Goal: Transaction & Acquisition: Download file/media

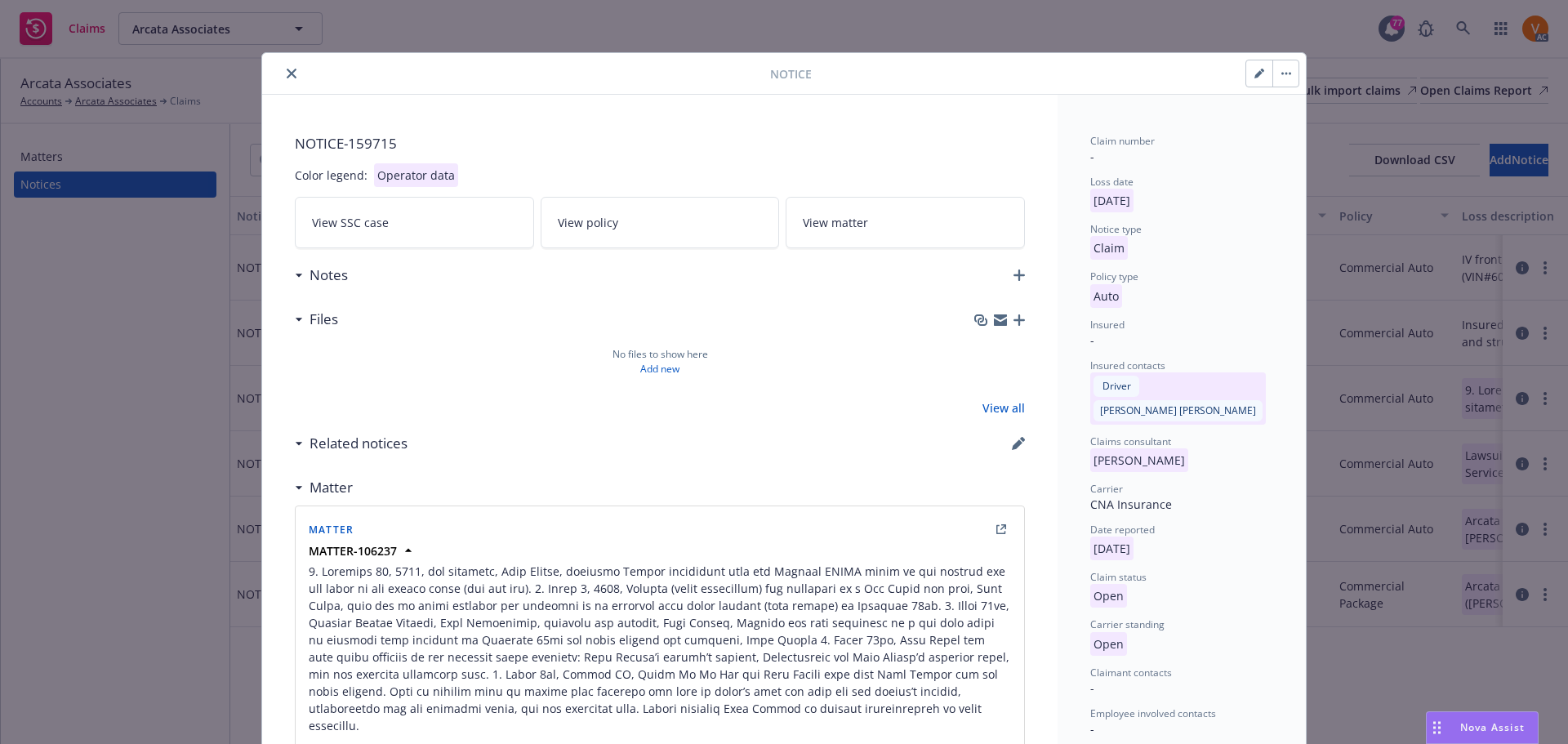
click at [1251, 65] on button "button" at bounding box center [1260, 74] width 26 height 26
select select "AUTO"
select select "open"
select select "CLAIM"
select select "OPEN"
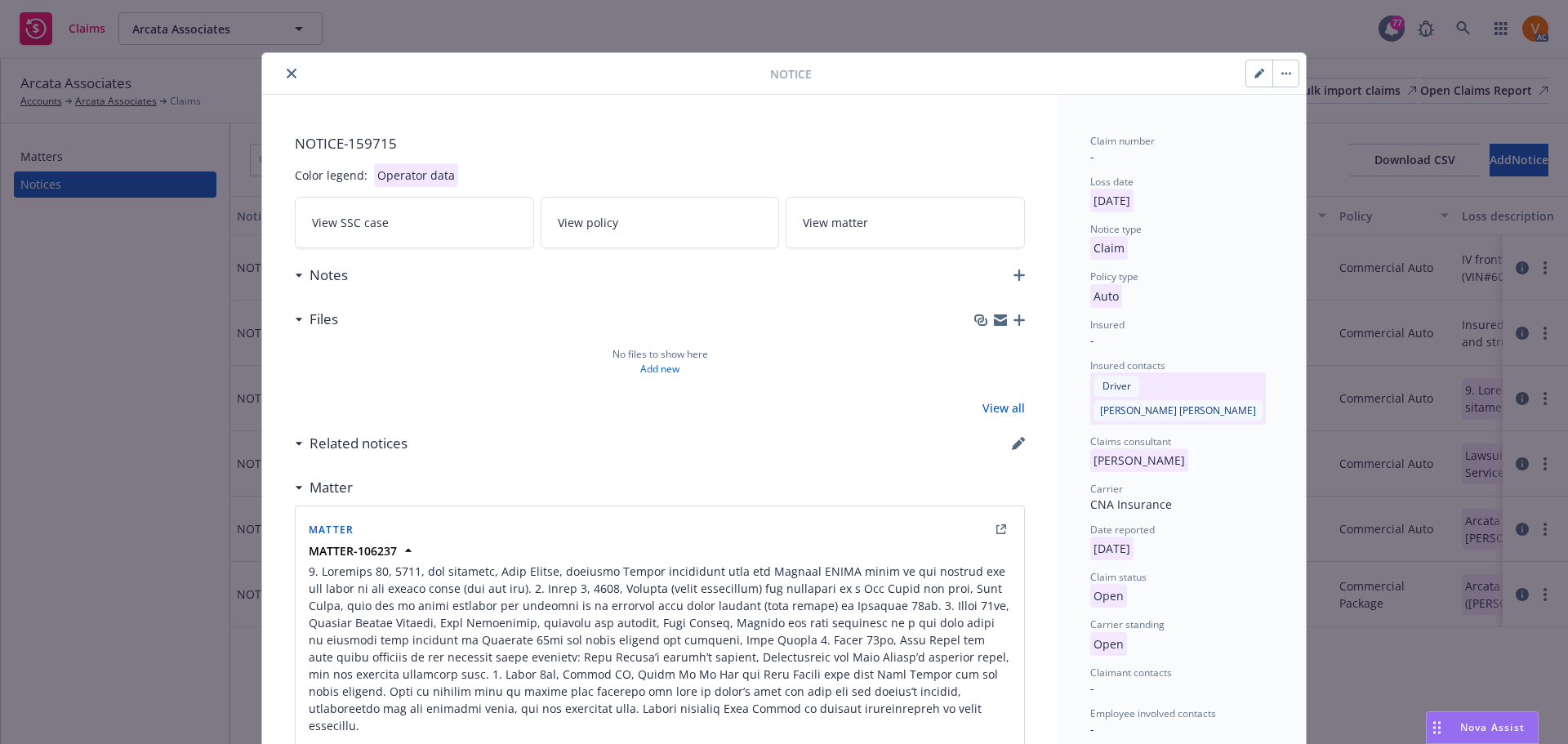
select select "INSURED_VEHICLE_REAR_ENDED_OTHER_VEHICLE"
select select "NV"
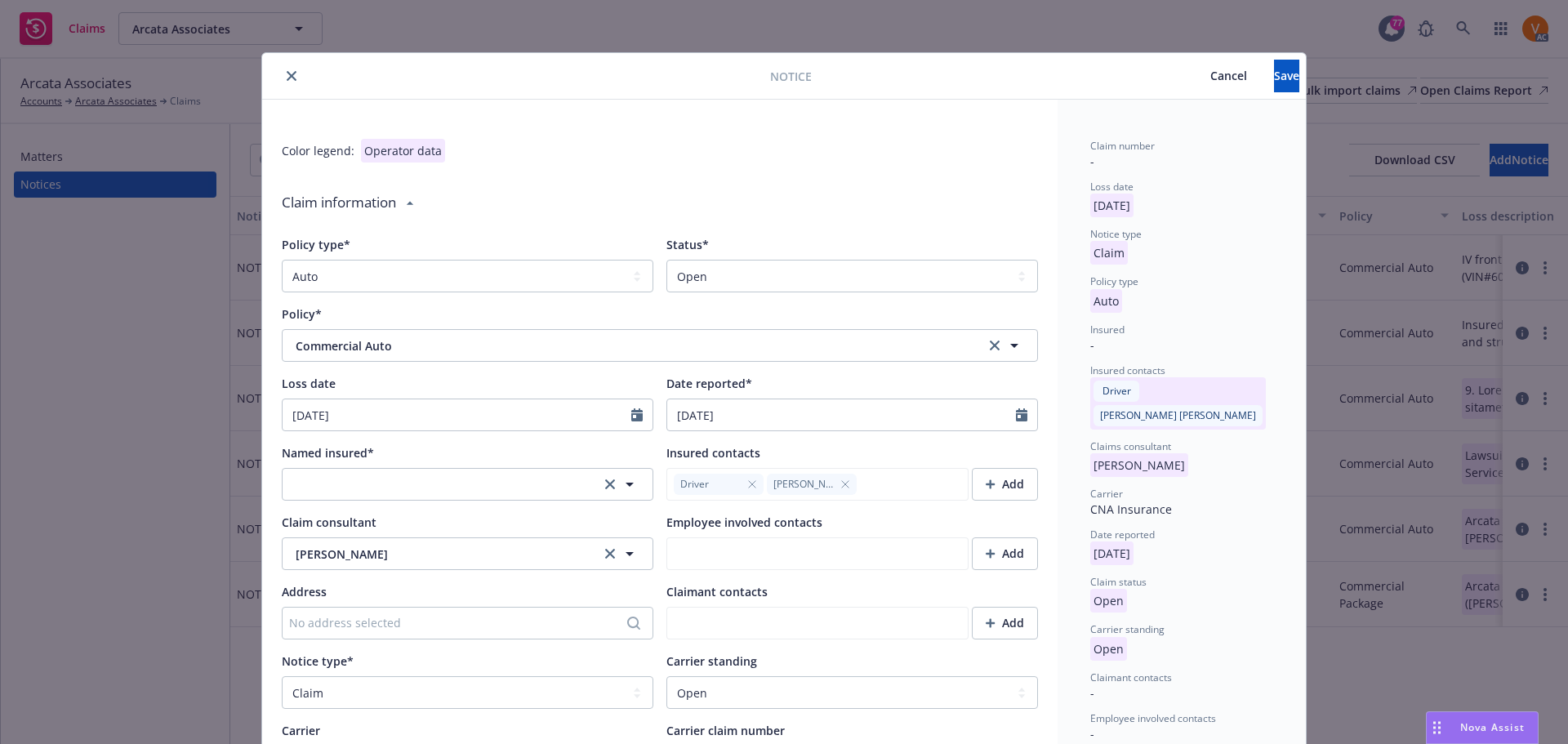
type textarea "x"
type textarea "2. Loremips 90, 0802, dol sitametc, Adip Elitse, doeiusmo Tempor incididunt utl…"
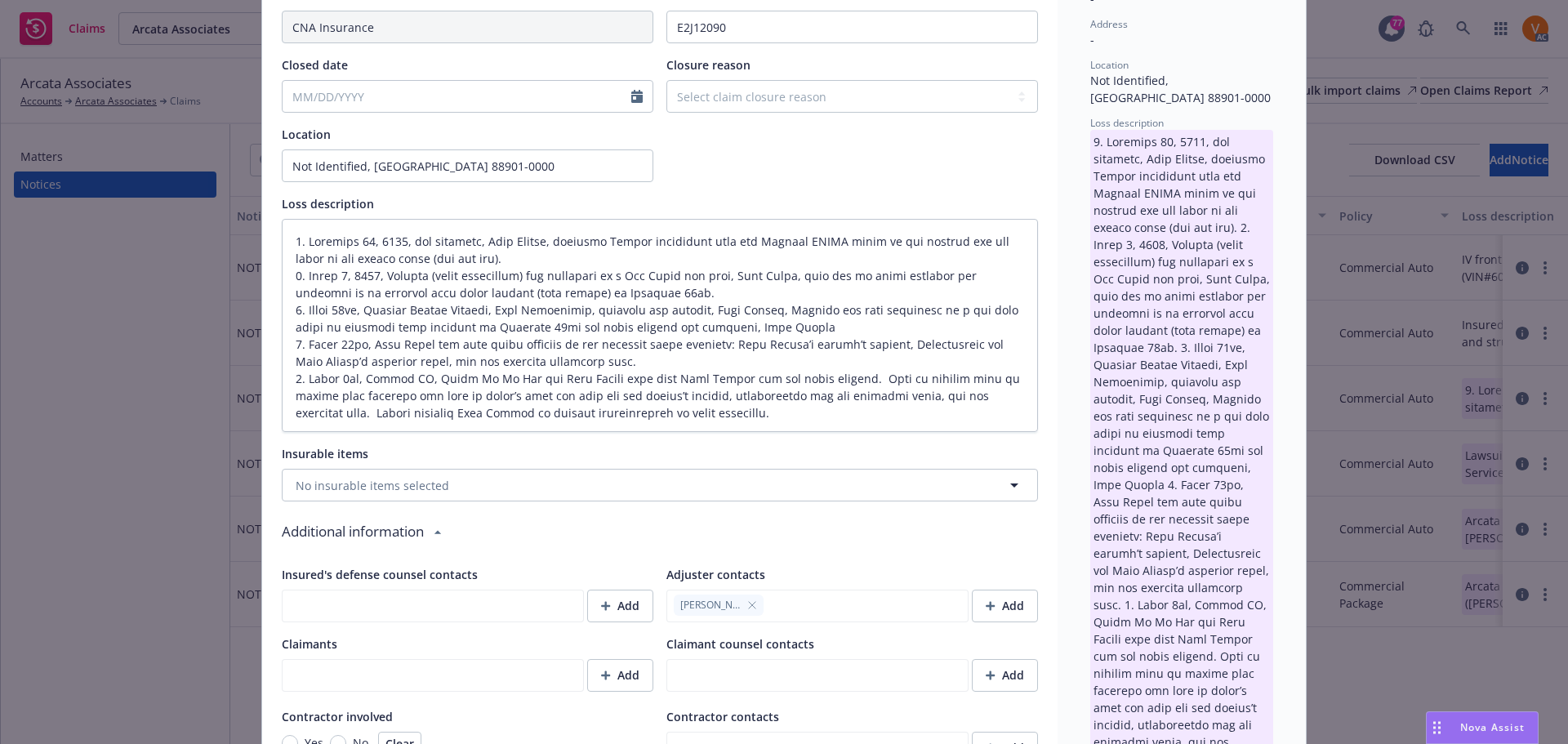
scroll to position [979, 0]
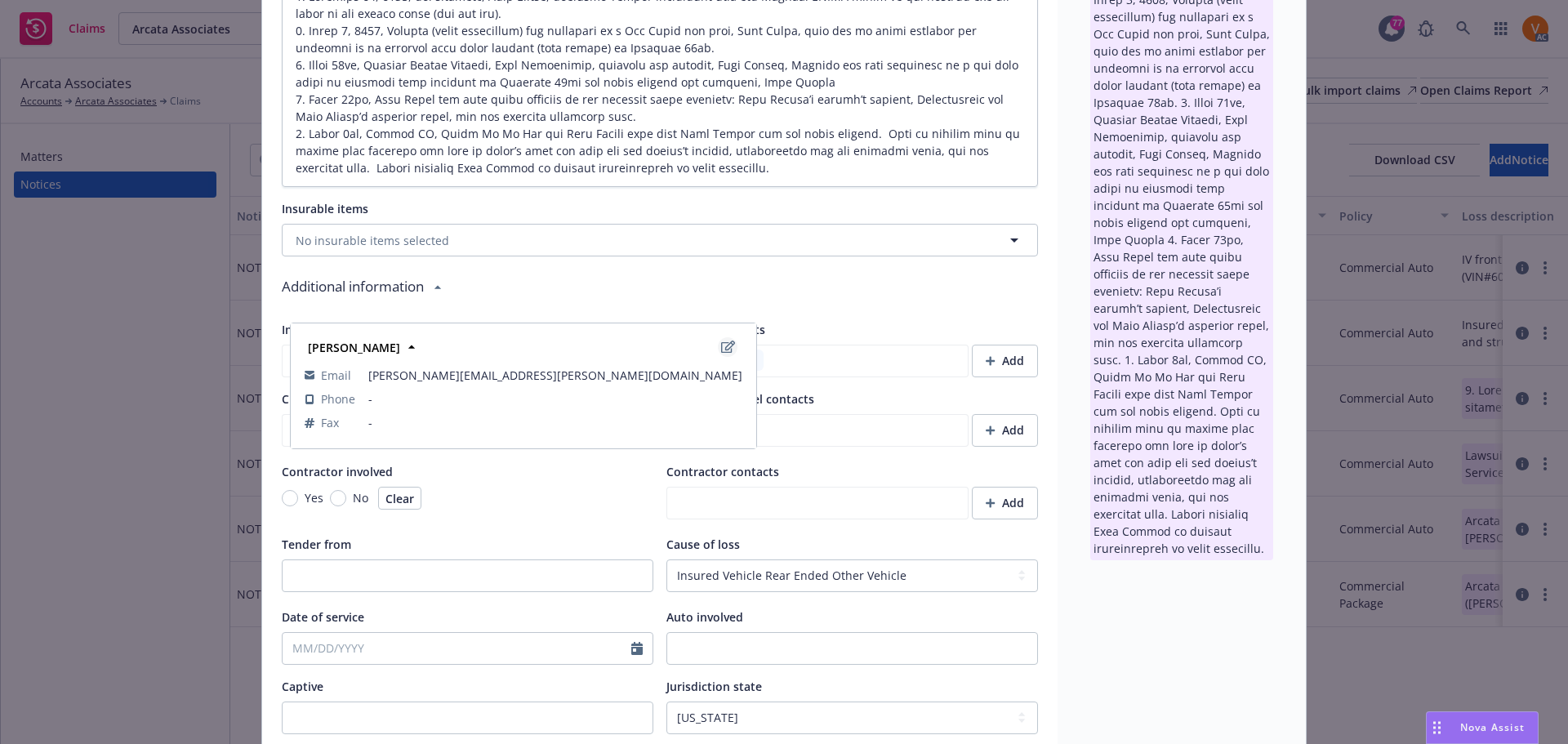
click at [721, 345] on link "edit" at bounding box center [727, 347] width 20 height 20
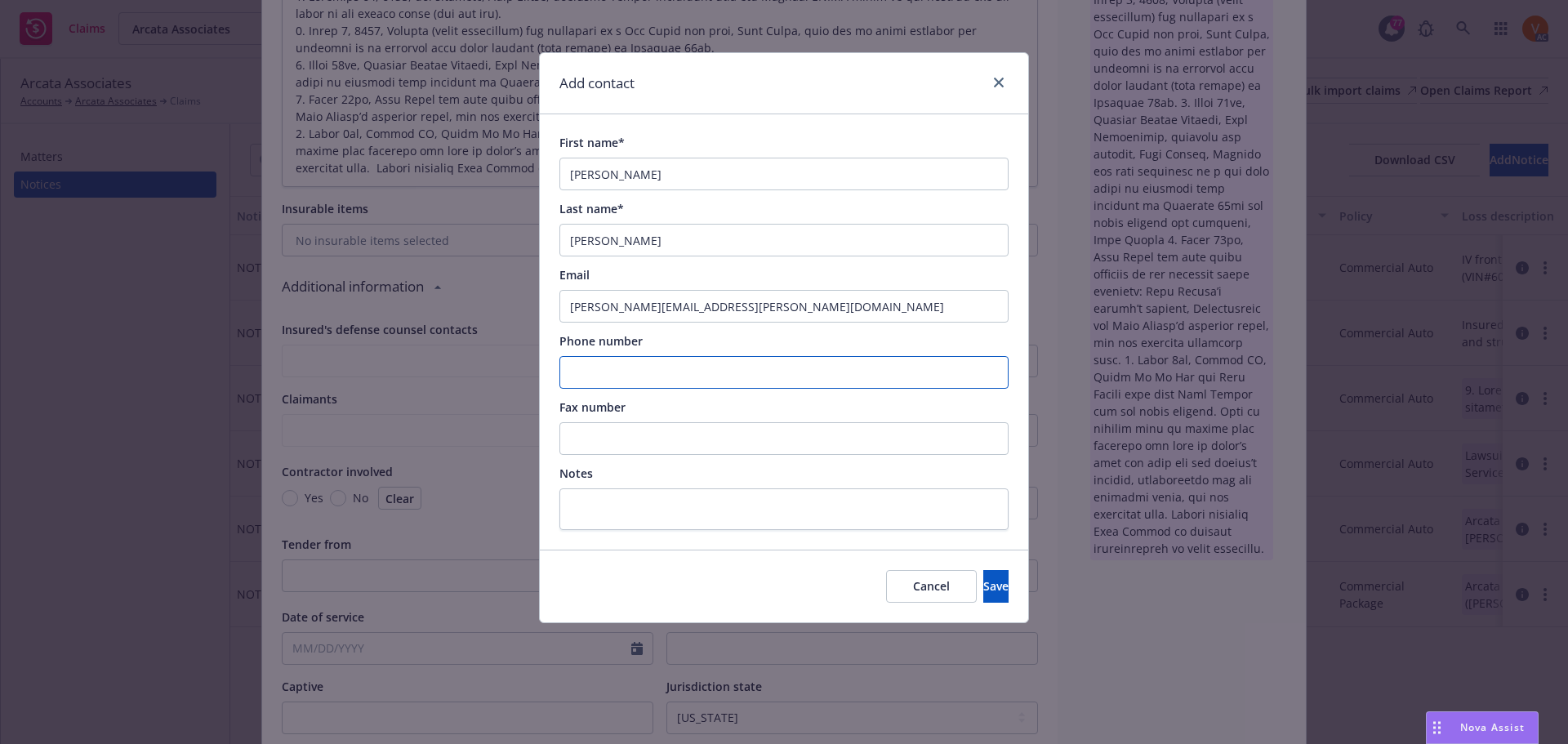
click at [638, 373] on input "Phone number" at bounding box center [783, 372] width 449 height 33
paste input "[PHONE_NUMBER]"
type input "[PHONE_NUMBER]"
click at [984, 578] on span "Save" at bounding box center [996, 585] width 26 height 15
type textarea "x"
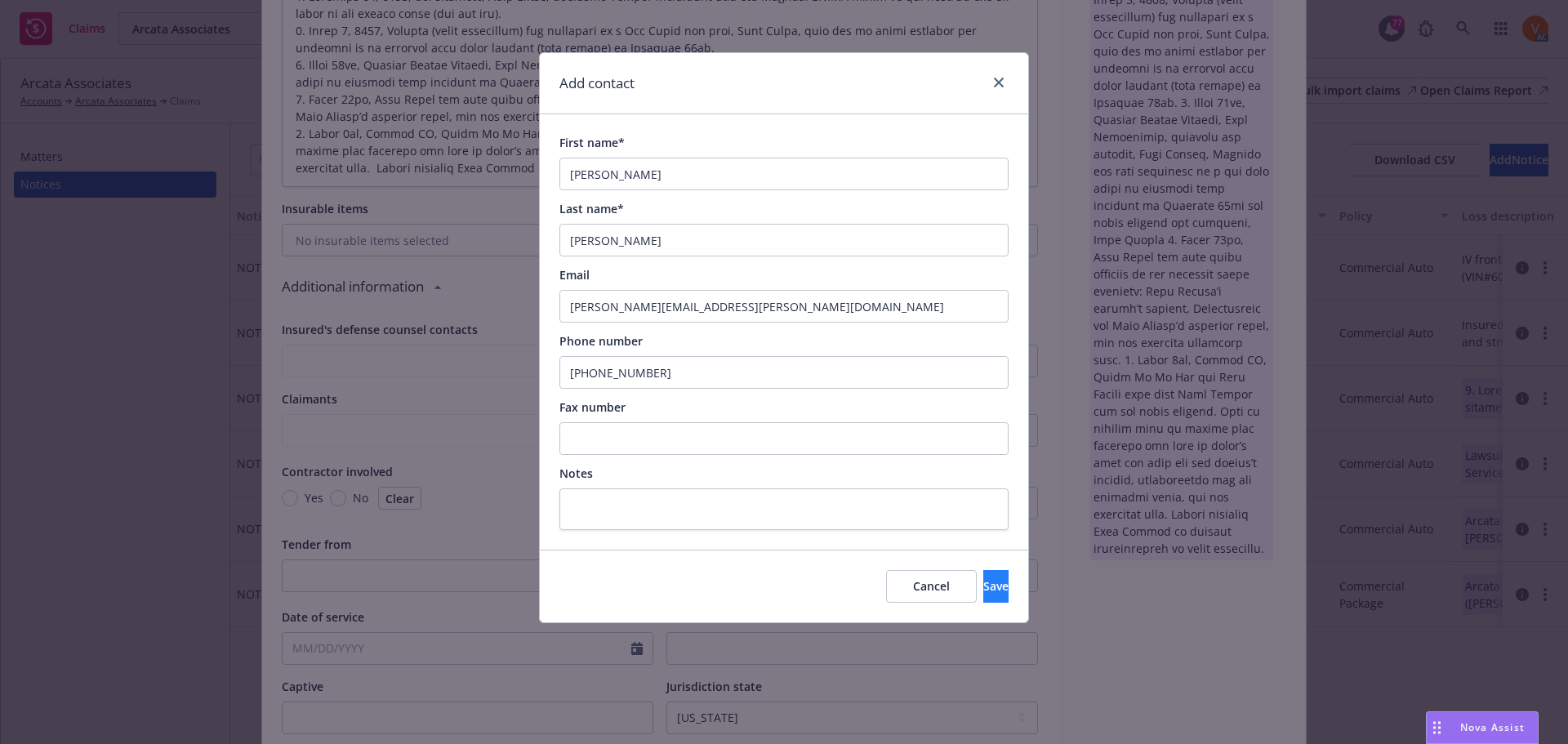
type textarea "2. Loremips 90, 0802, dol sitametc, Adip Elitse, doeiusmo Tempor incididunt utl…"
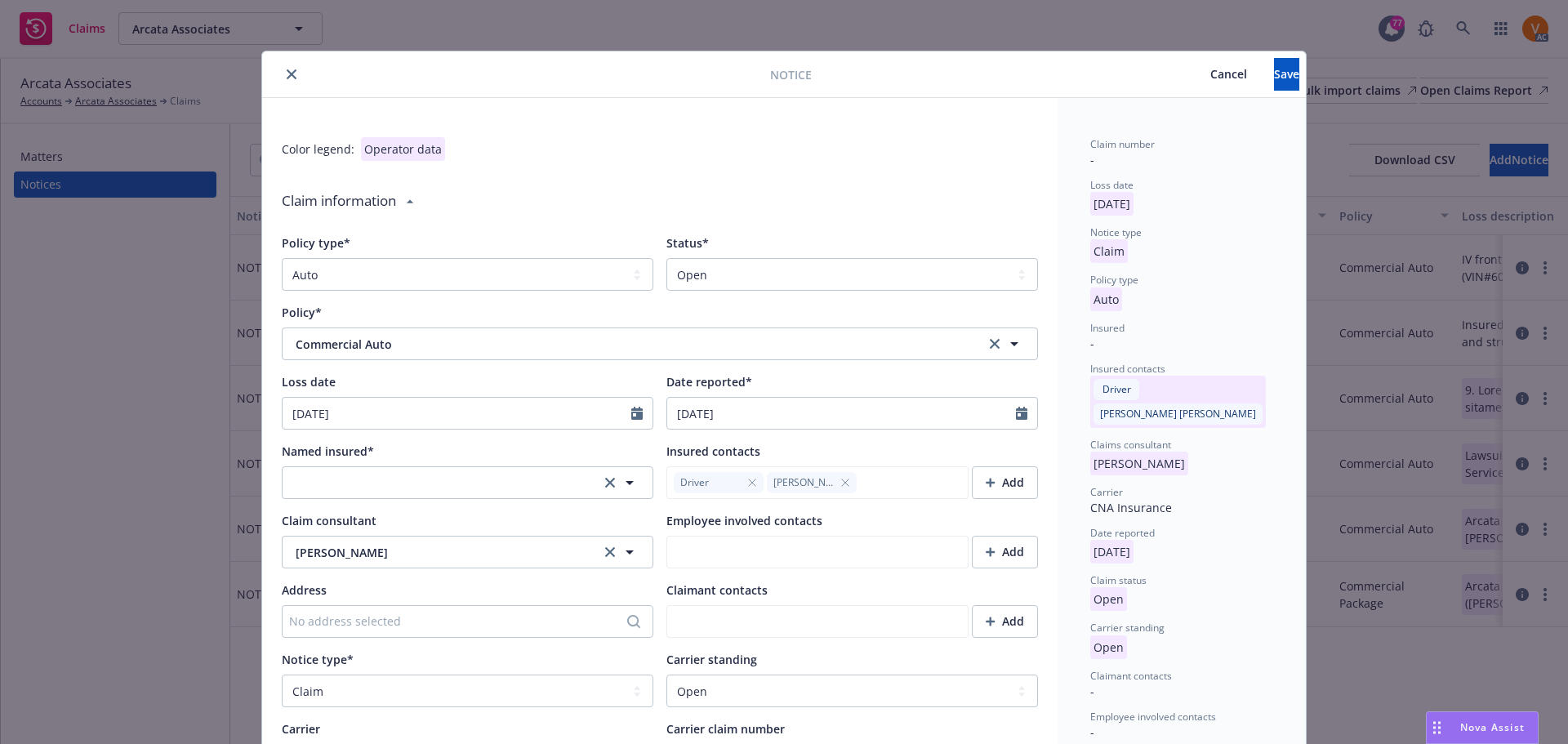
scroll to position [0, 0]
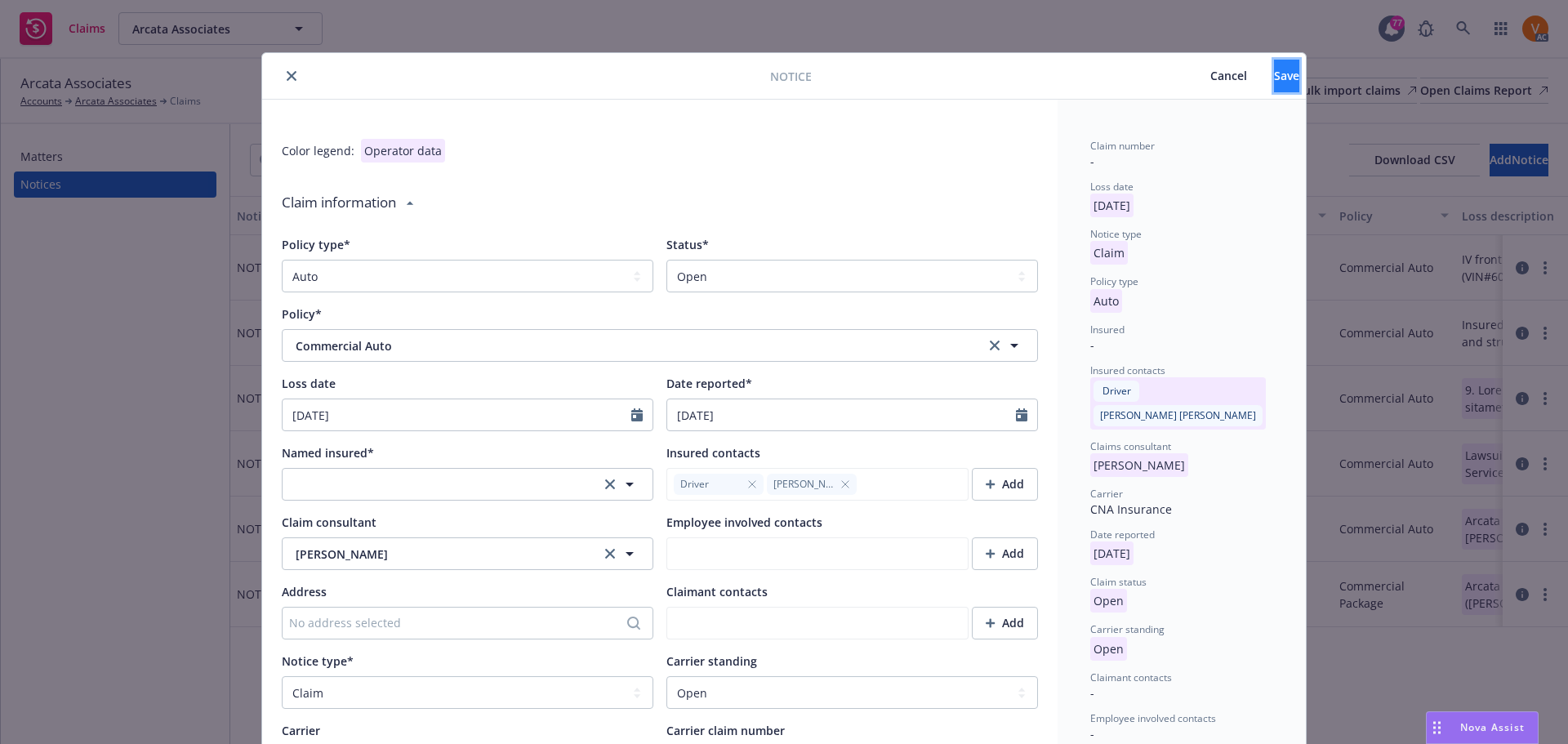
click at [1274, 75] on span "Save" at bounding box center [1286, 76] width 26 height 15
type textarea "x"
type textarea "2. Loremips 90, 0802, dol sitametc, Adip Elitse, doeiusmo Tempor incididunt utl…"
type textarea "x"
type textarea "2. Loremips 90, 0802, dol sitametc, Adip Elitse, doeiusmo Tempor incididunt utl…"
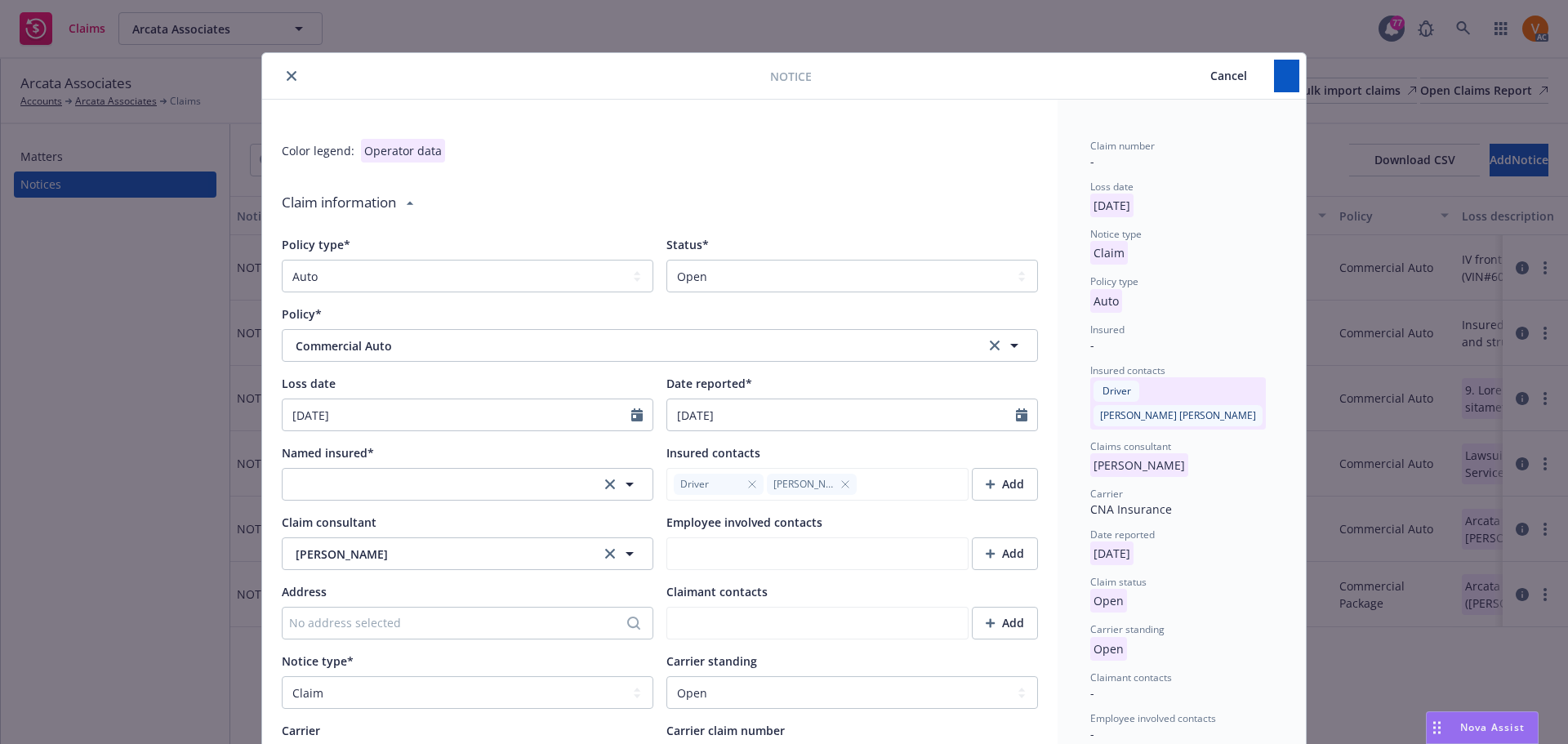
type textarea "x"
type textarea "2. Loremips 90, 0802, dol sitametc, Adip Elitse, doeiusmo Tempor incididunt utl…"
type textarea "x"
type textarea "2. Loremips 90, 0802, dol sitametc, Adip Elitse, doeiusmo Tempor incididunt utl…"
type textarea "x"
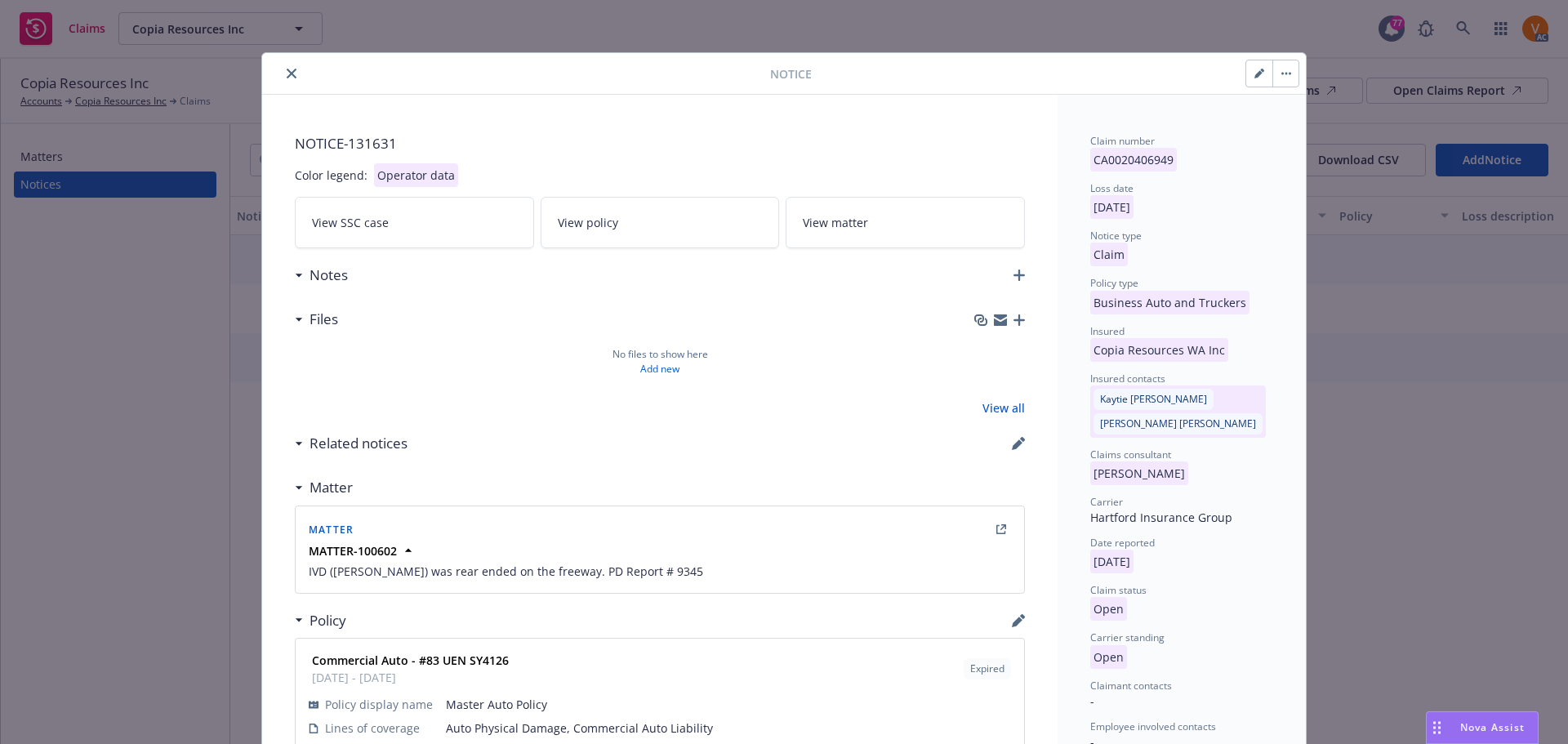
click at [1251, 71] on button "button" at bounding box center [1260, 74] width 26 height 26
select select "BUSINESS_AUTO_AND_TRUCKERS"
select select "open"
select select "CLAIM"
select select "OPEN"
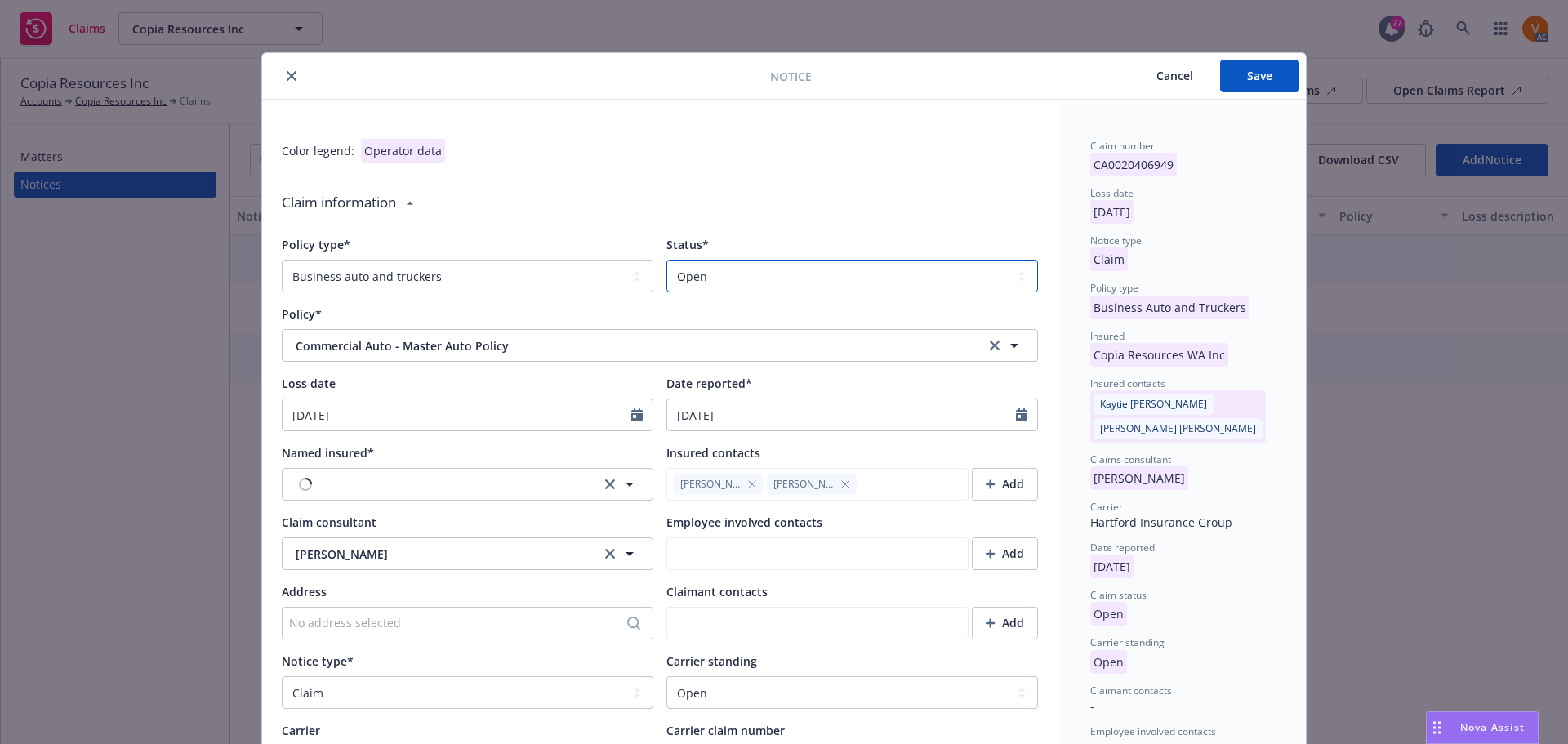
click at [789, 263] on select "Select a status Closed Open" at bounding box center [852, 276] width 372 height 33
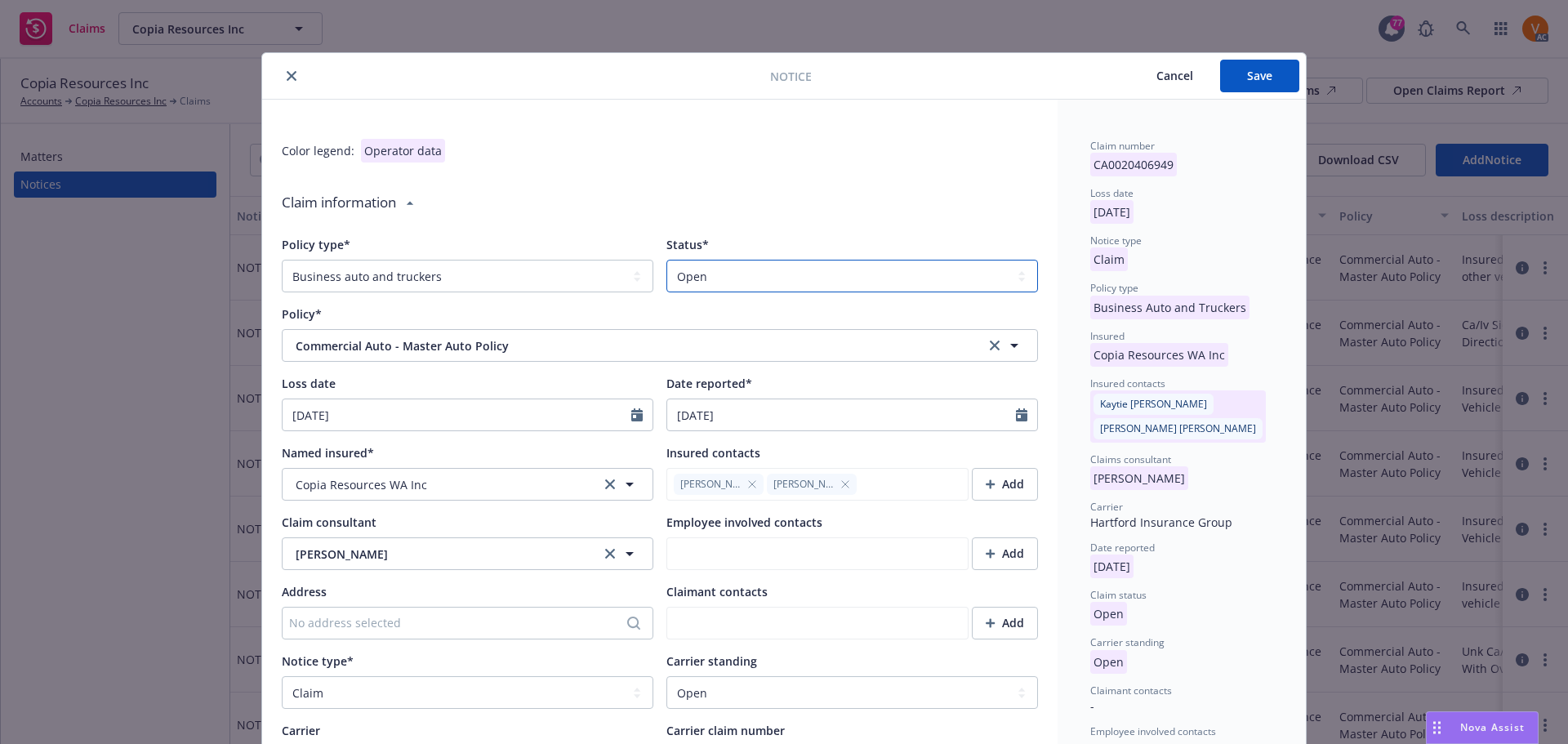
type textarea "x"
select select "closed"
click at [667, 260] on select "Select a status Closed Open" at bounding box center [852, 276] width 372 height 33
type textarea "x"
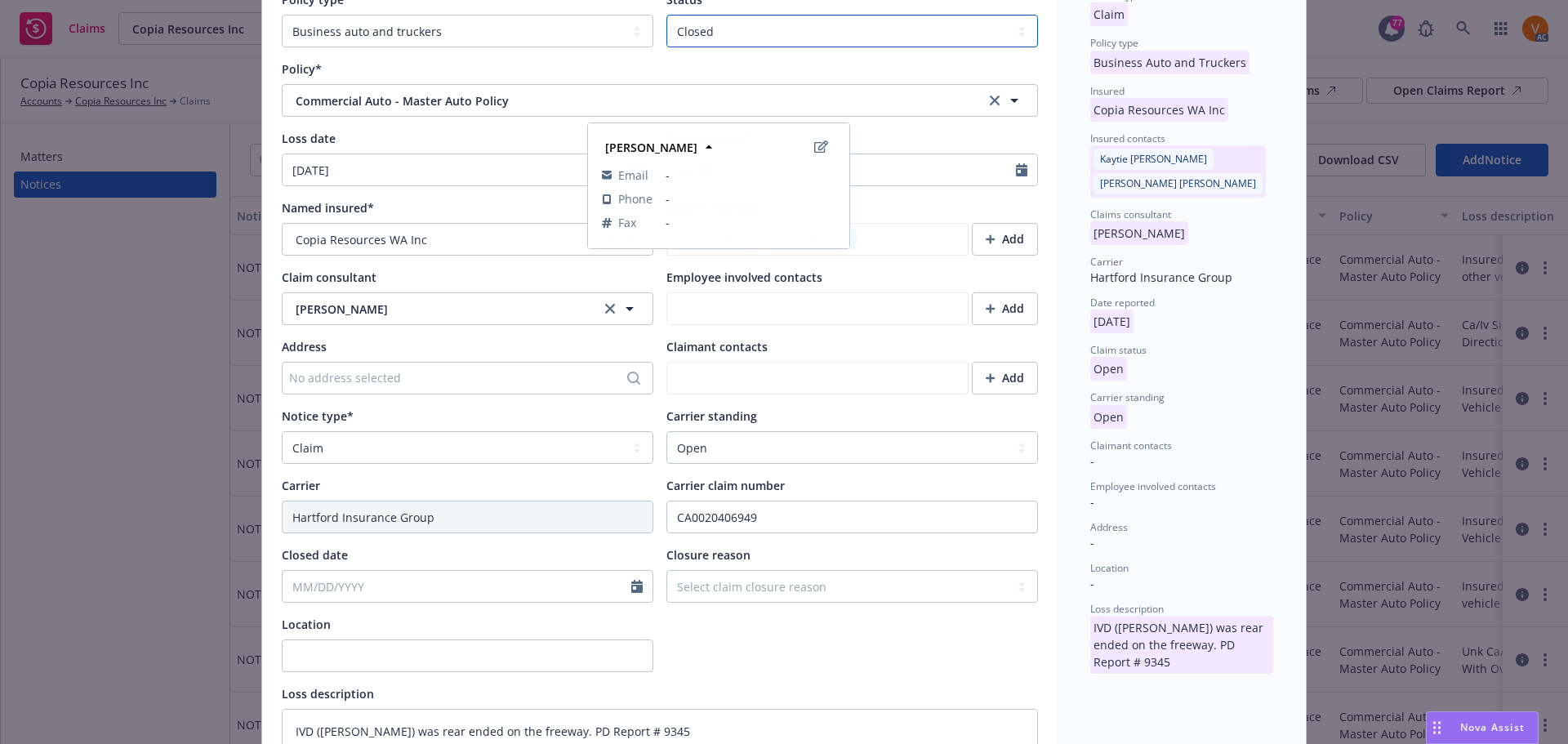
scroll to position [408, 0]
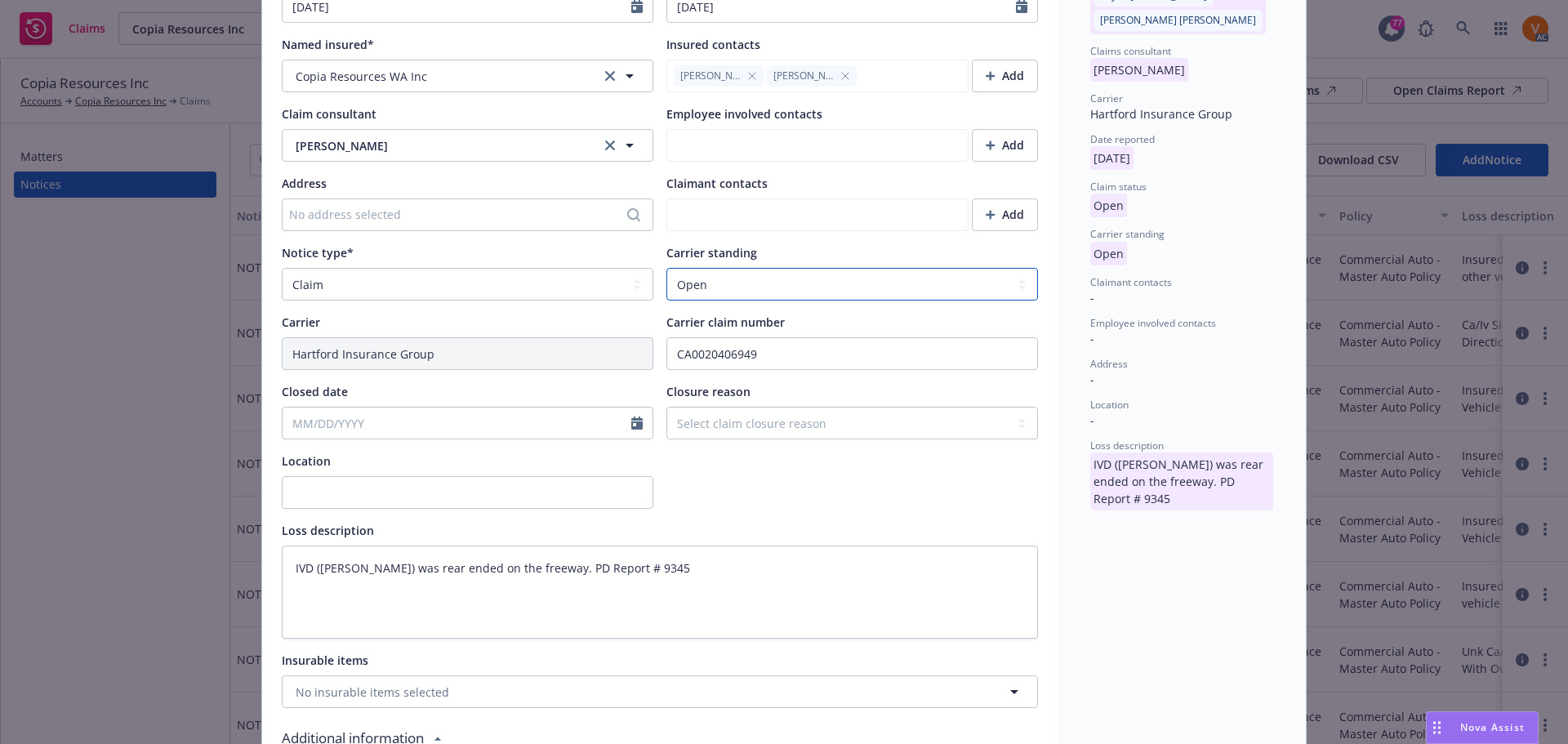
click at [740, 268] on select "Select a carrier standing Closed Not submitted Open Reopened Subrogated Withdra…" at bounding box center [852, 284] width 372 height 33
select select "CLOSED"
click at [667, 268] on select "Select a carrier standing Closed Not submitted Open Reopened Subrogated Withdra…" at bounding box center [852, 284] width 372 height 33
type textarea "x"
click at [717, 407] on select "Select claim closure reason Administrative closure Closed Closed no liability f…" at bounding box center [852, 423] width 372 height 33
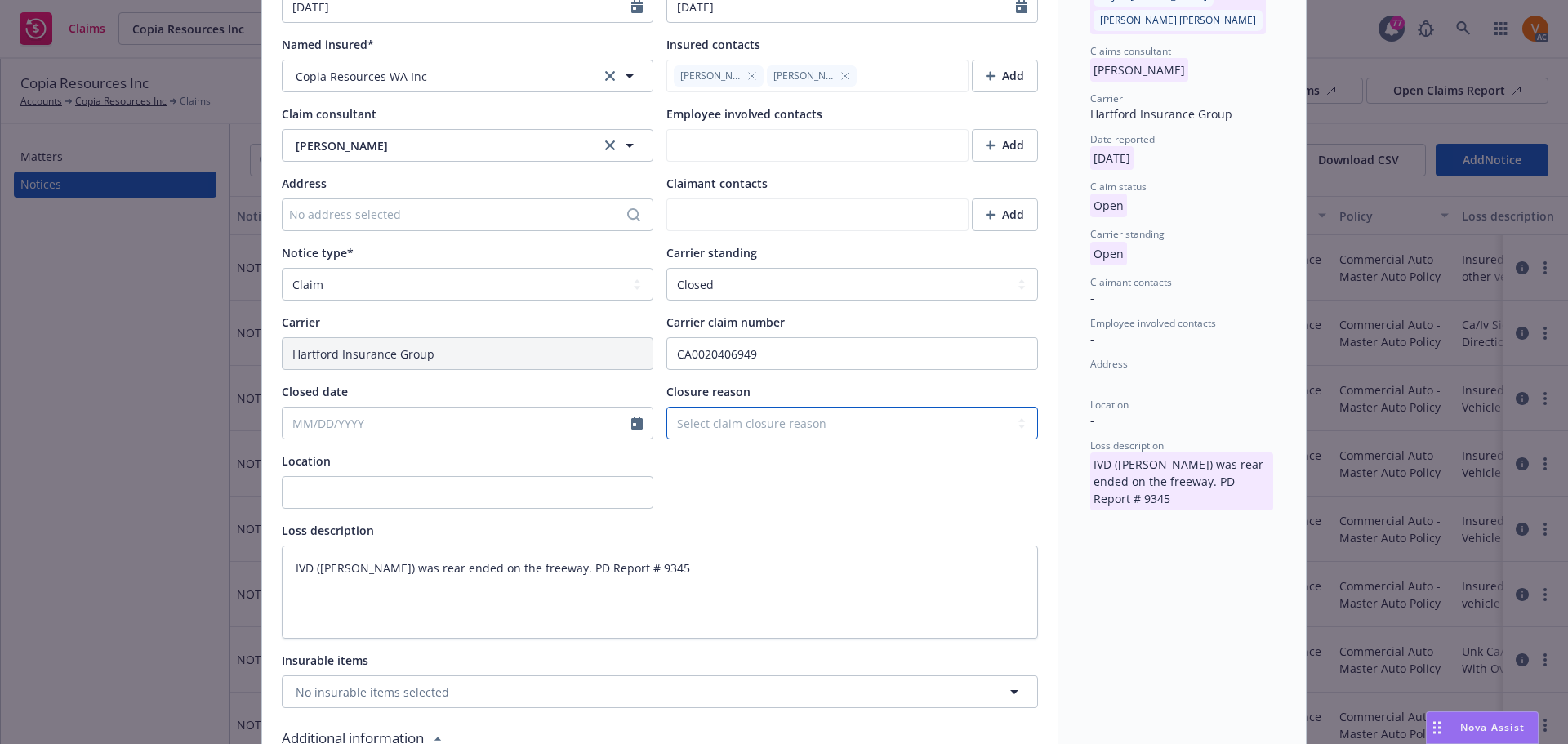
select select "denied-no-liability-found"
click at [667, 407] on select "Select claim closure reason Administrative closure Closed Closed no liability f…" at bounding box center [852, 423] width 372 height 33
type textarea "x"
select select "8"
click at [415, 407] on input "Closed date" at bounding box center [457, 423] width 349 height 31
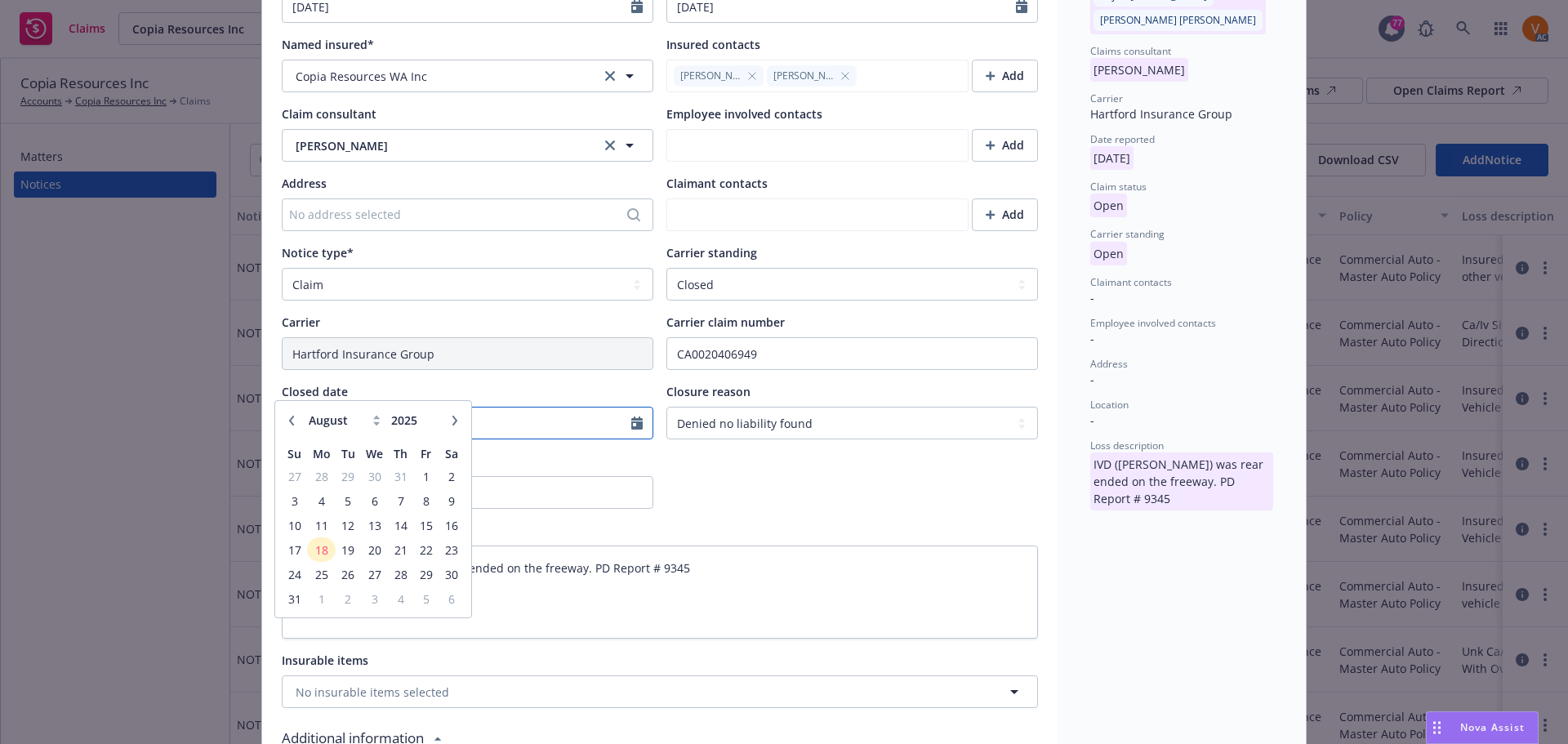
paste input "11/21/2024"
type input "11/21/2024"
click at [943, 458] on div at bounding box center [852, 480] width 372 height 57
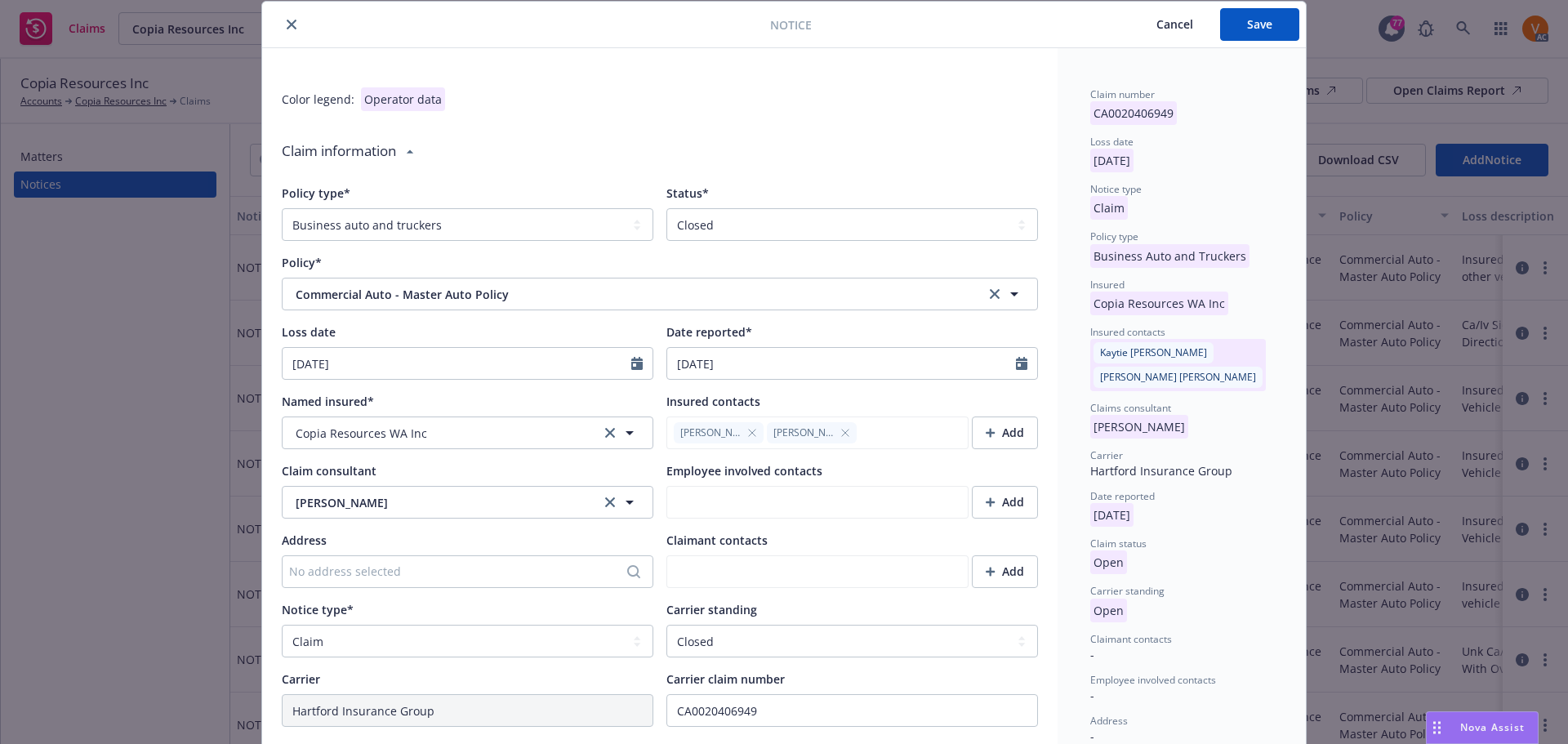
scroll to position [0, 0]
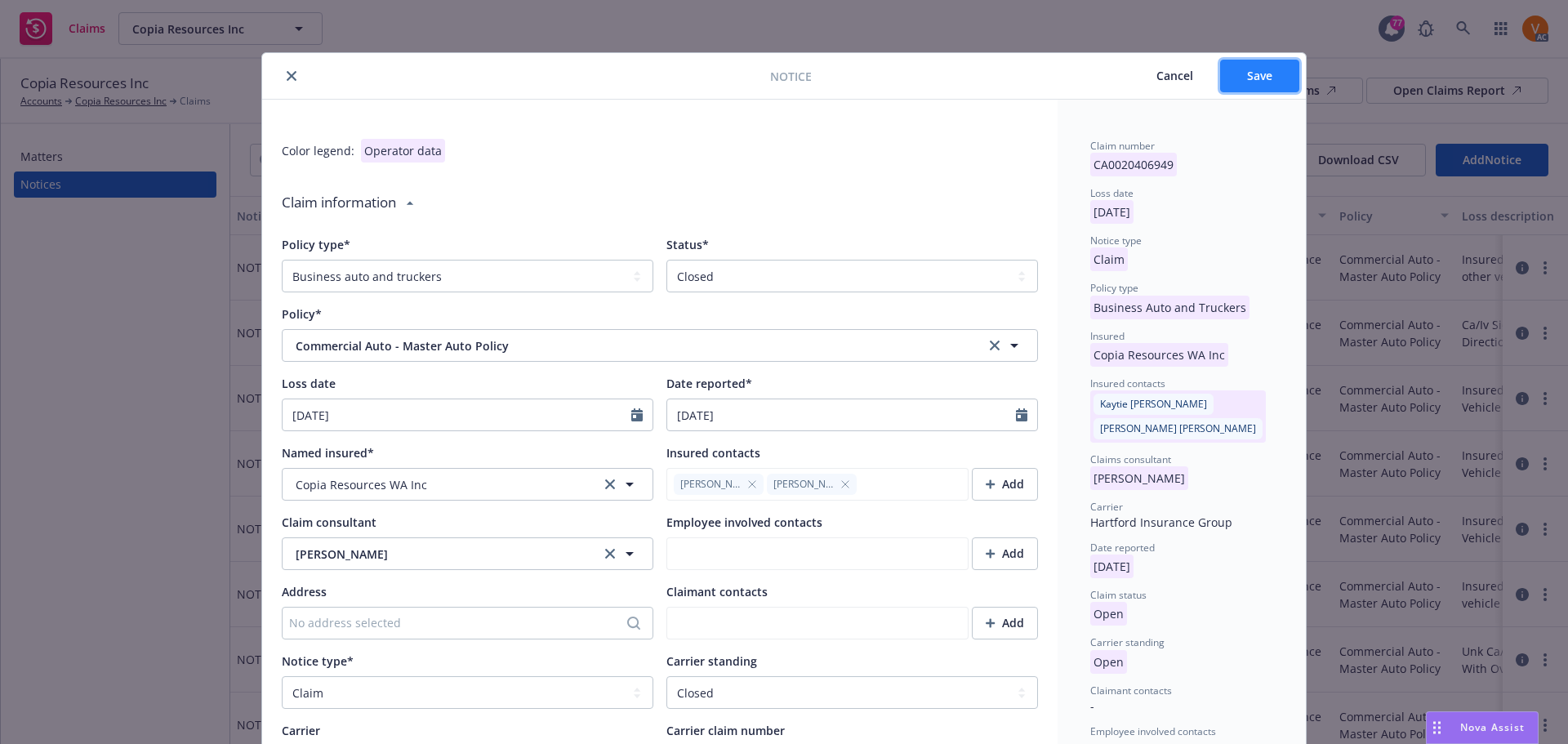
click at [1256, 76] on span "Save" at bounding box center [1259, 76] width 26 height 15
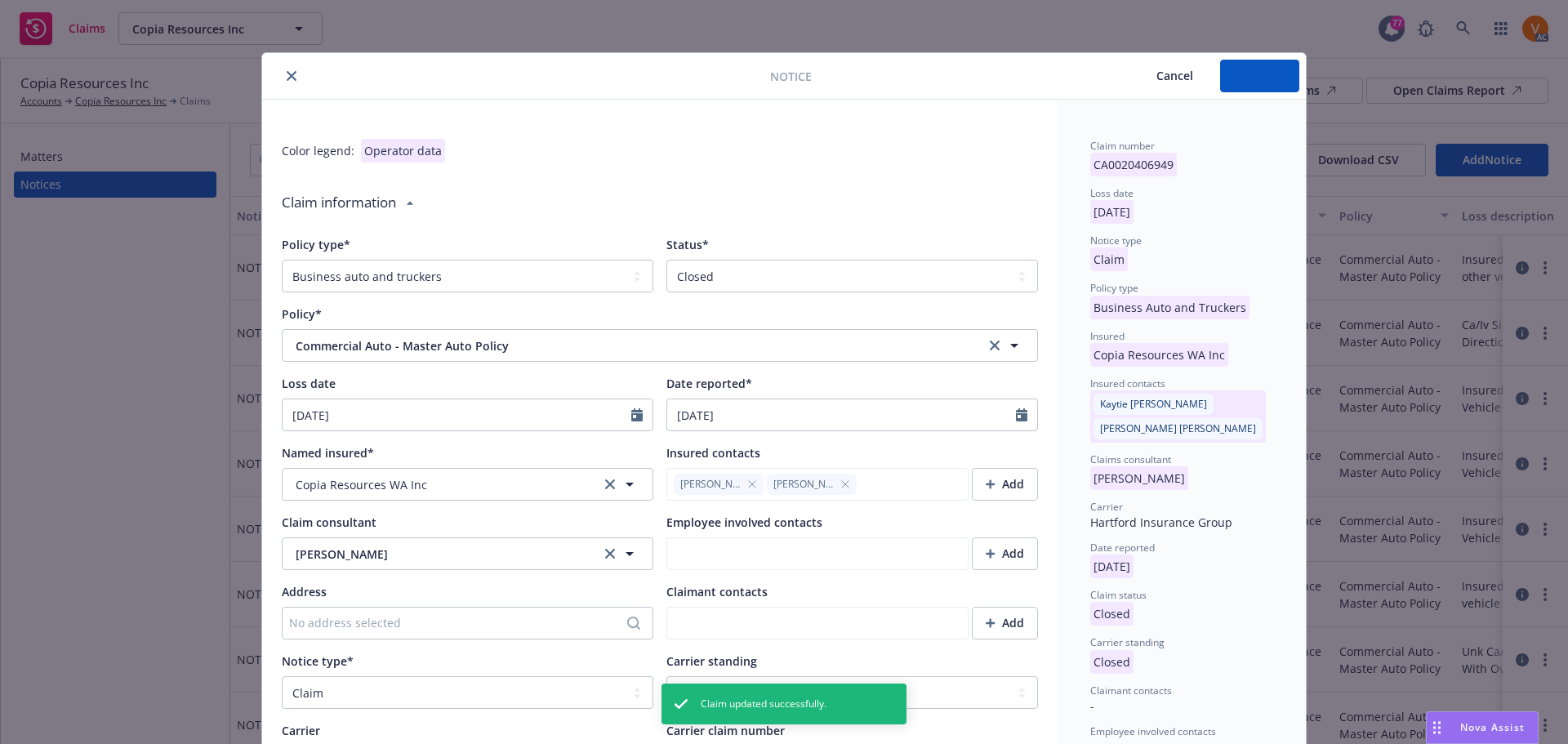
type textarea "x"
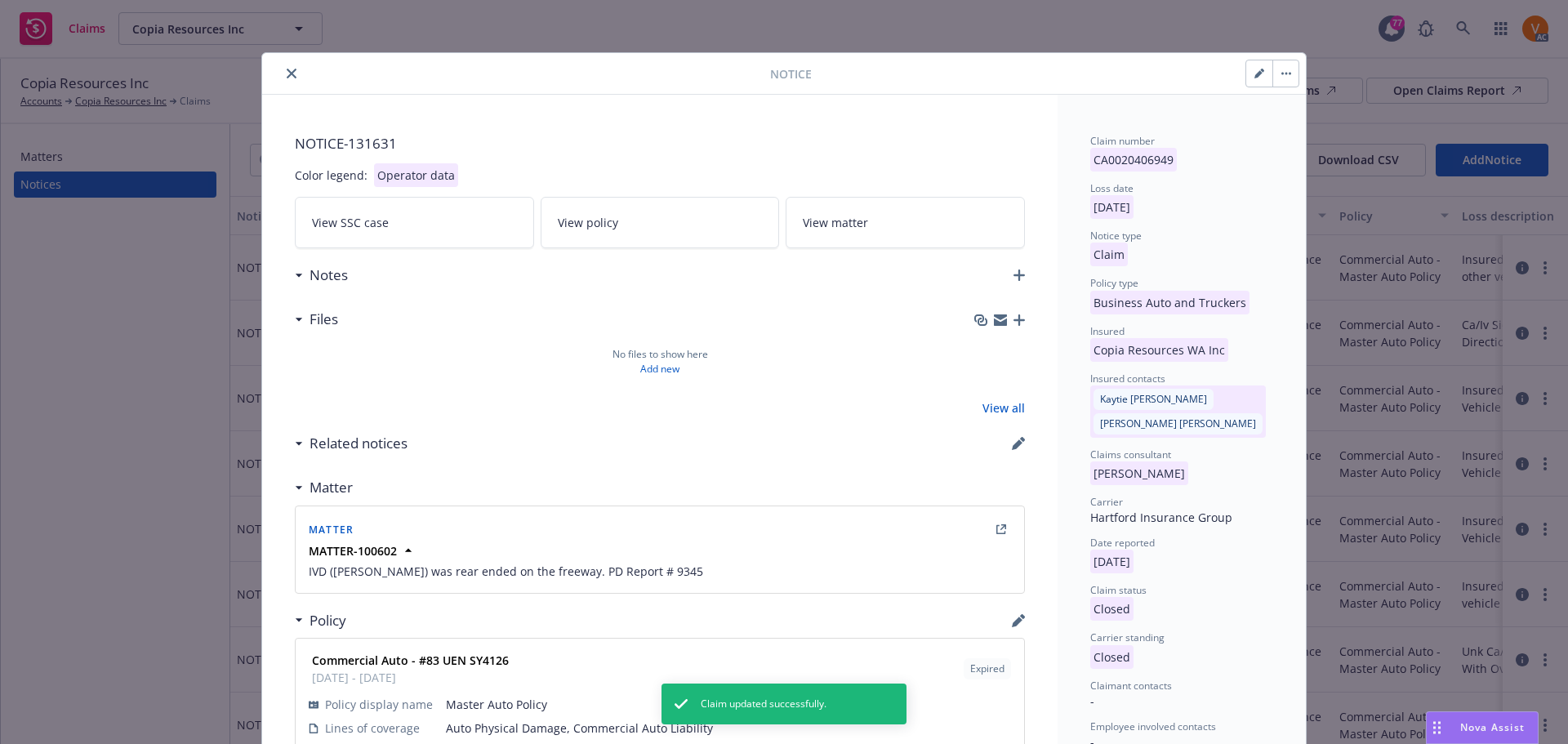
click at [80, 471] on div "Notice NOTICE- 131631 Color legend: Operator data View SSC case View policy Vie…" at bounding box center [784, 372] width 1568 height 744
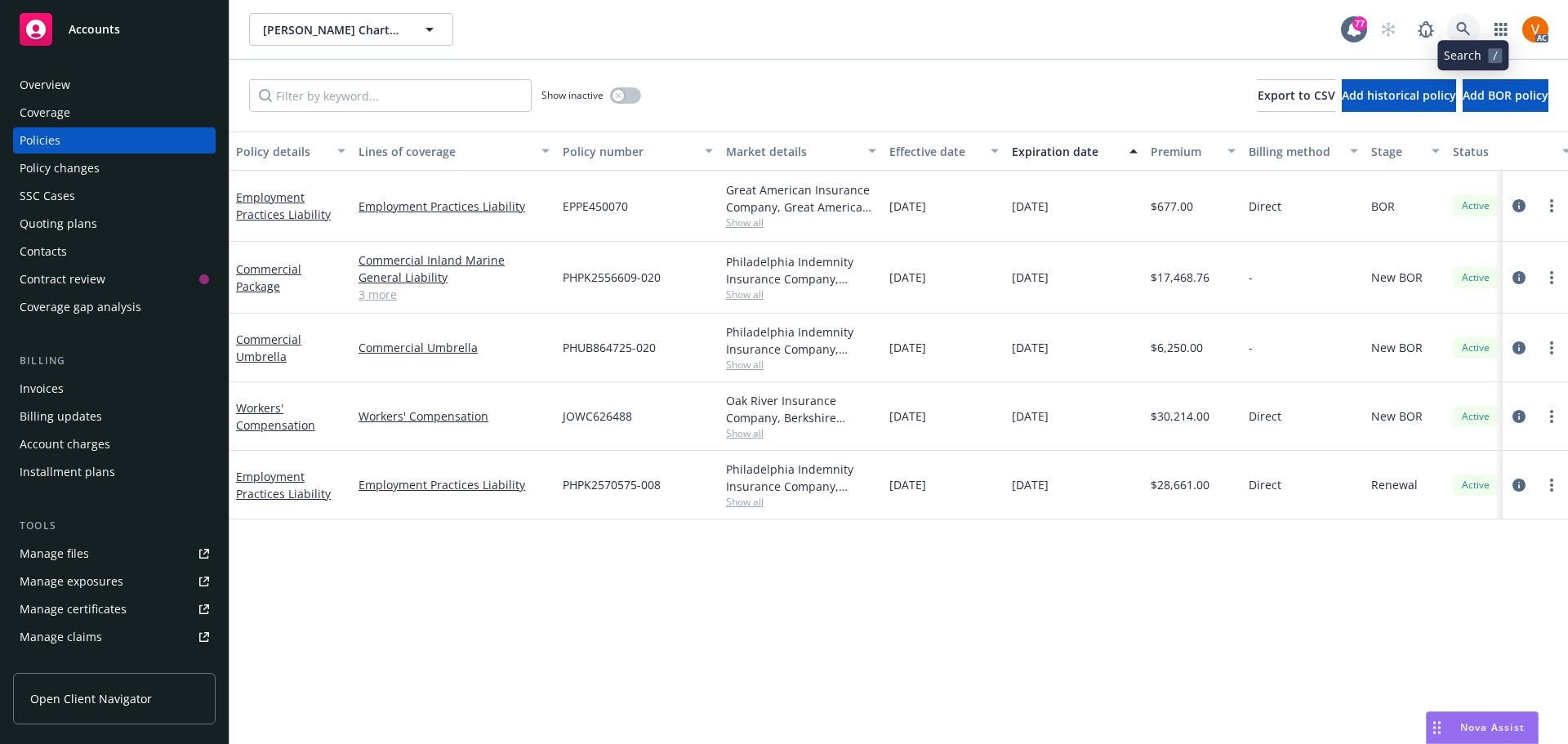
click at [1463, 21] on link at bounding box center [1463, 29] width 33 height 33
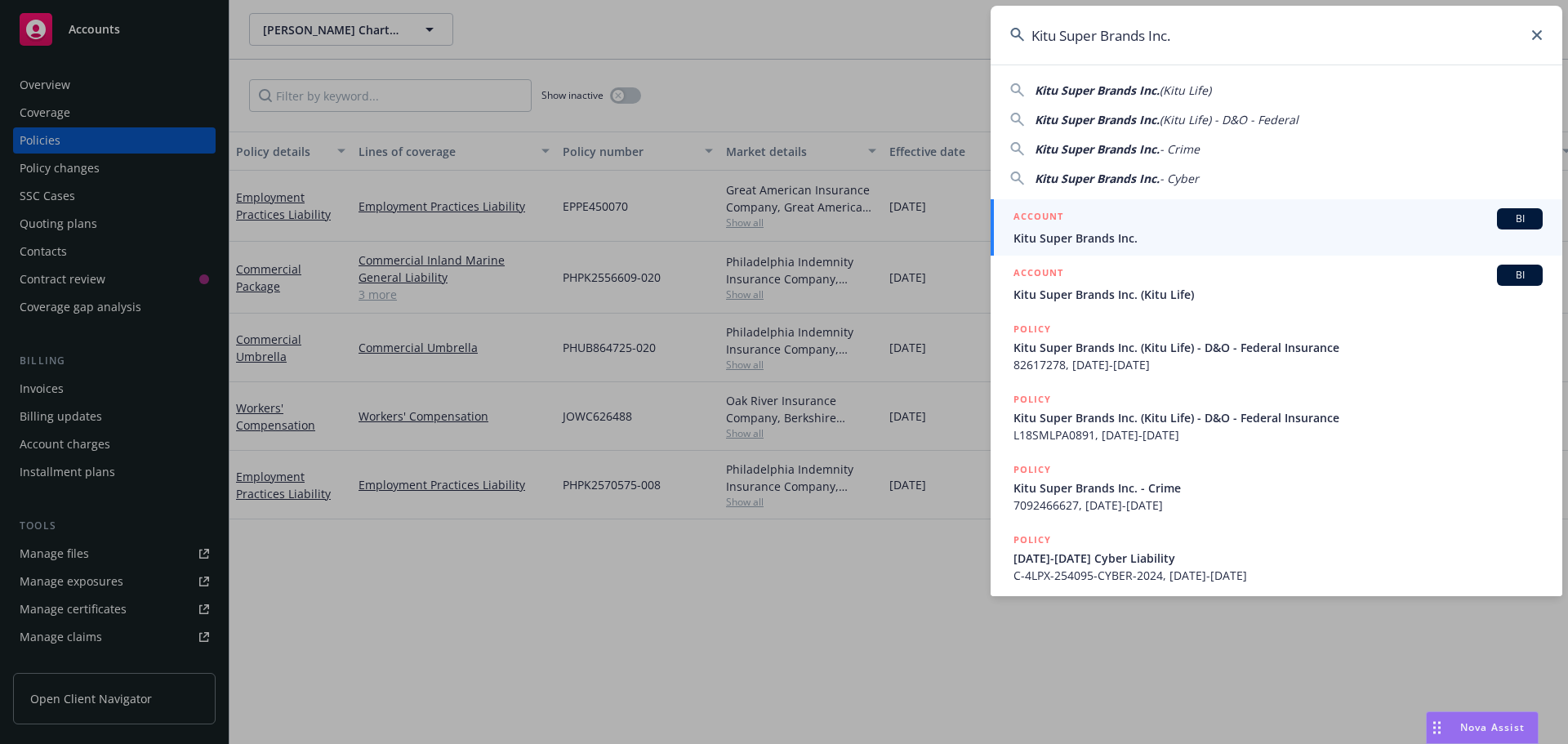
type input "Kitu Super Brands Inc."
click at [1148, 237] on span "Kitu Super Brands Inc." at bounding box center [1277, 238] width 529 height 17
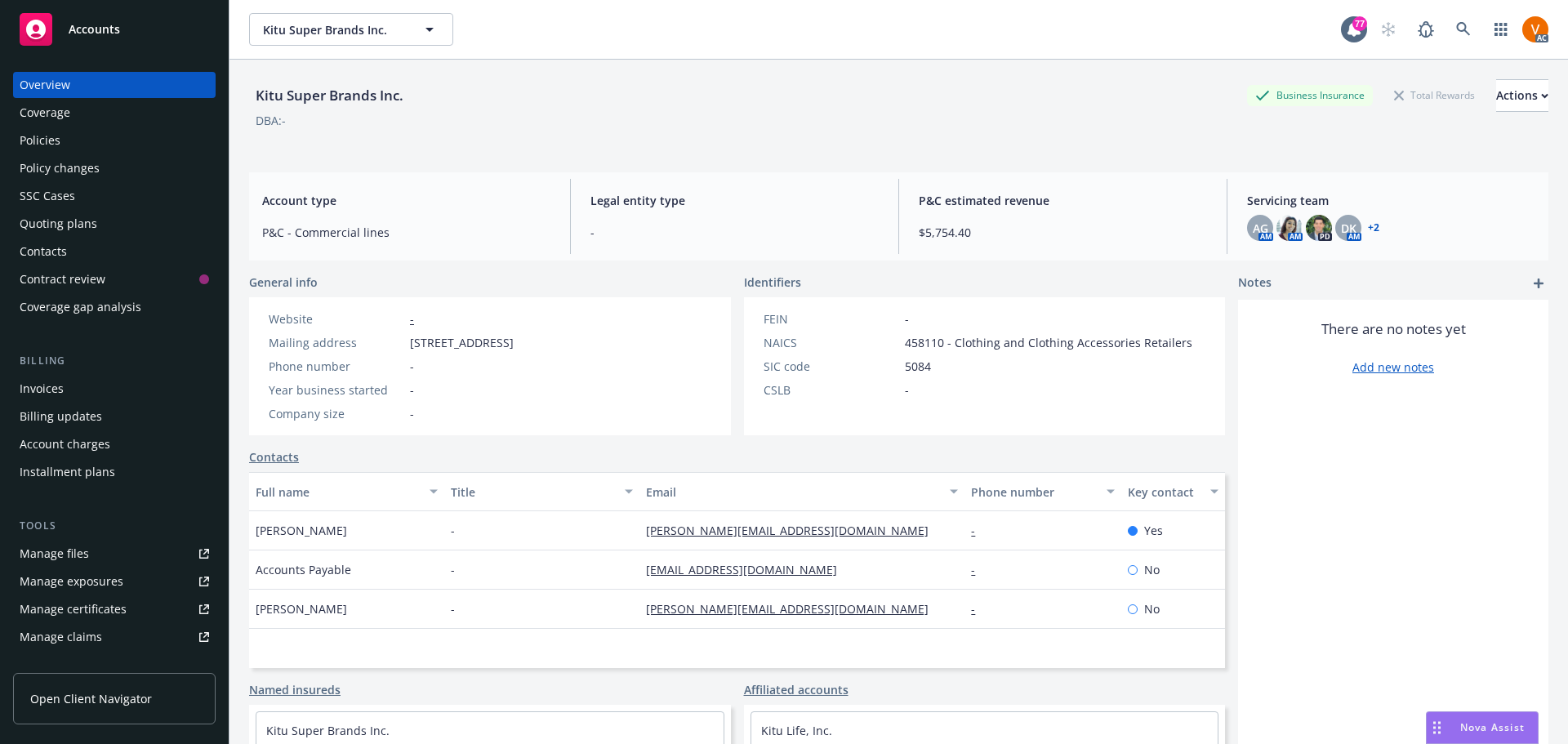
click at [80, 113] on div "Coverage" at bounding box center [114, 112] width 189 height 26
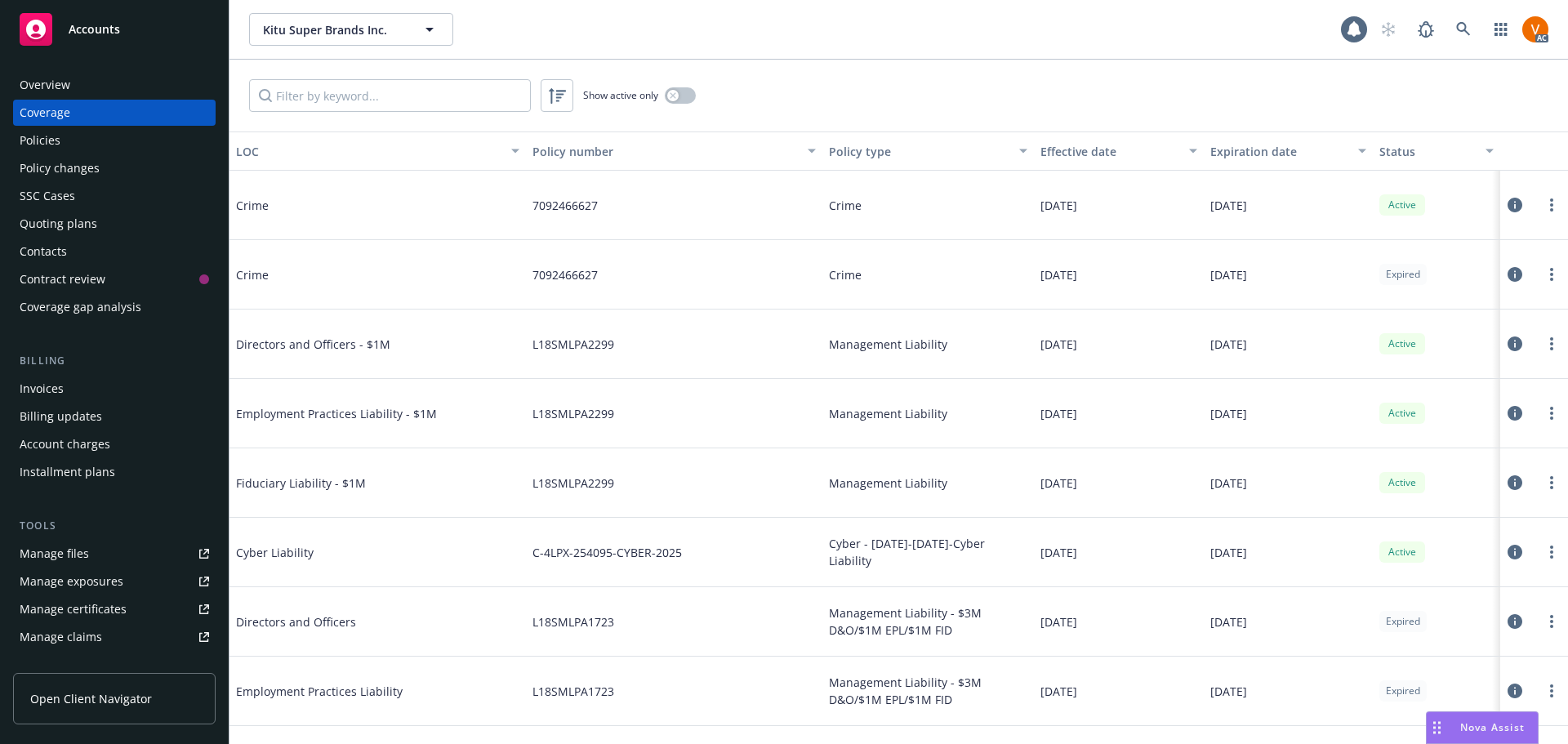
click at [79, 134] on div "Policies" at bounding box center [114, 141] width 189 height 26
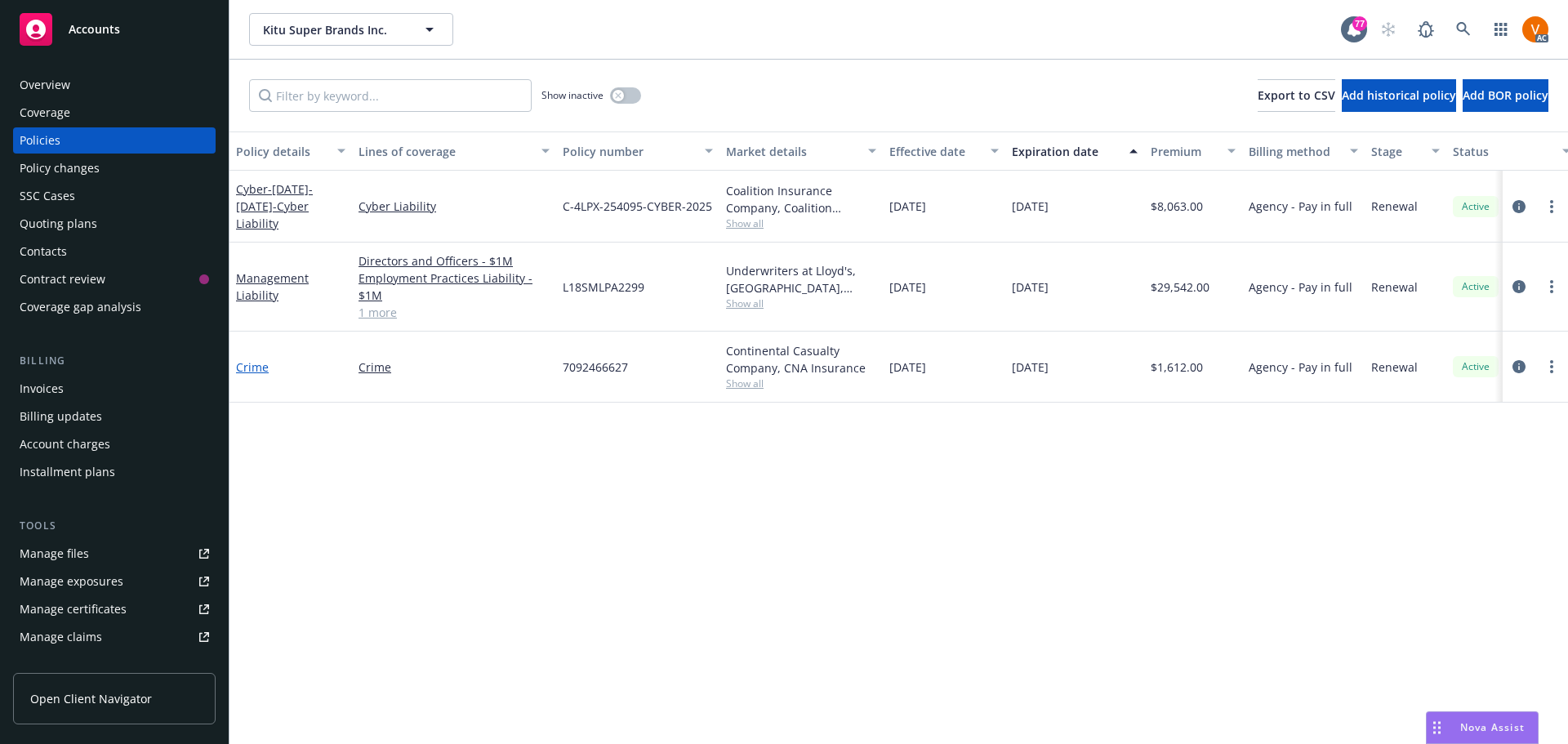
click at [254, 359] on link "Crime" at bounding box center [253, 367] width 33 height 15
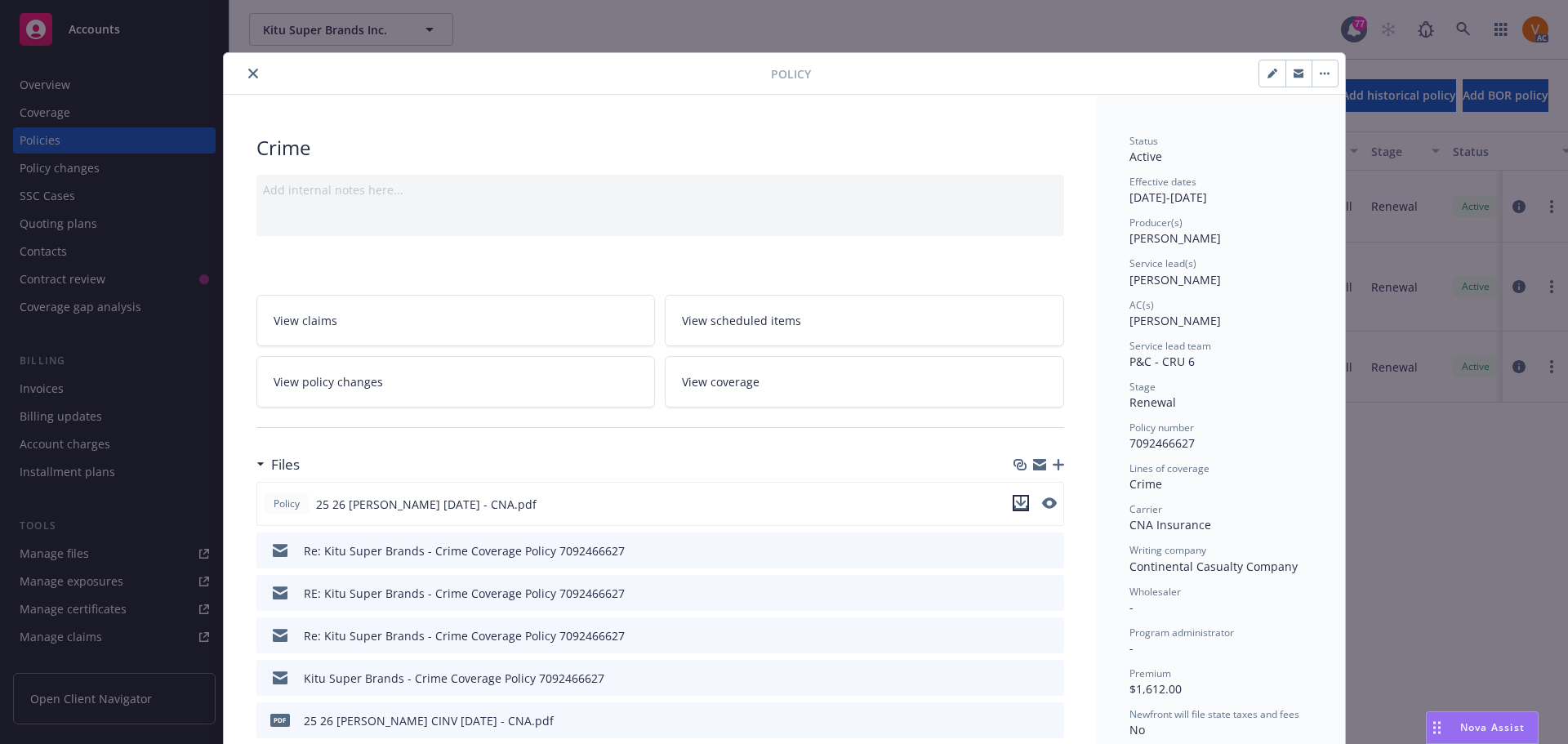
click at [1019, 496] on icon "download file" at bounding box center [1020, 503] width 13 height 13
